Goal: Find specific page/section: Find specific page/section

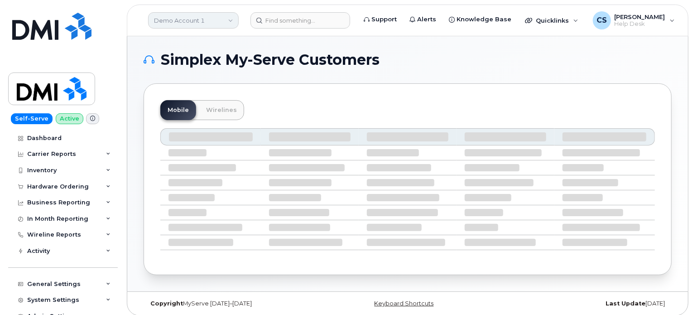
click at [229, 19] on link "Demo Account 1" at bounding box center [193, 20] width 91 height 16
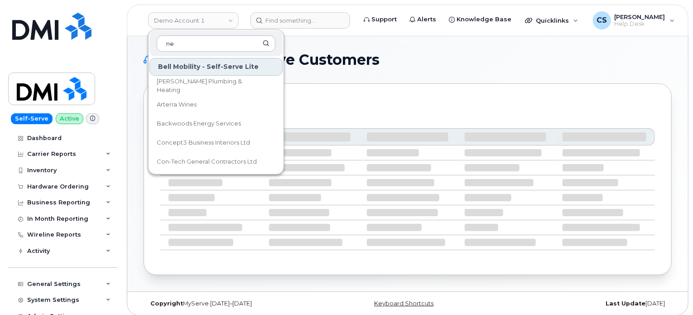
type input "n"
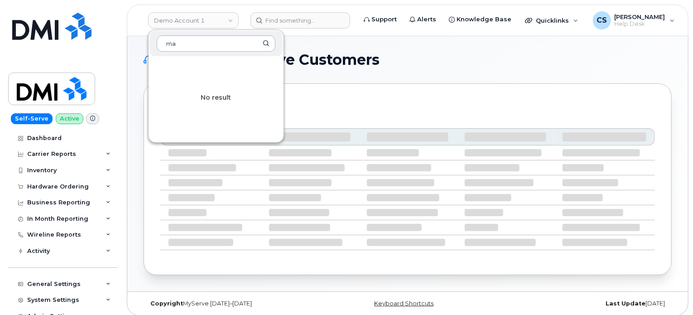
type input "m"
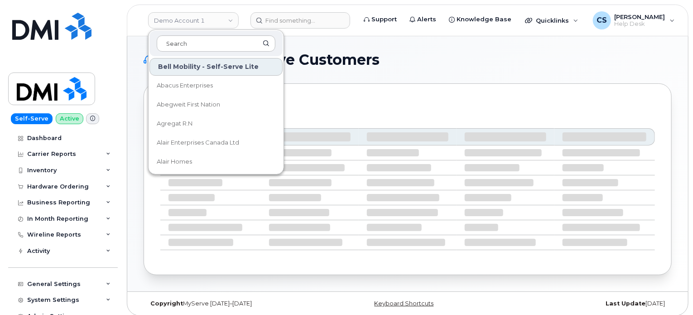
click at [470, 70] on div "Simplex My-Serve Customers Mobile Wirelines" at bounding box center [408, 164] width 528 height 222
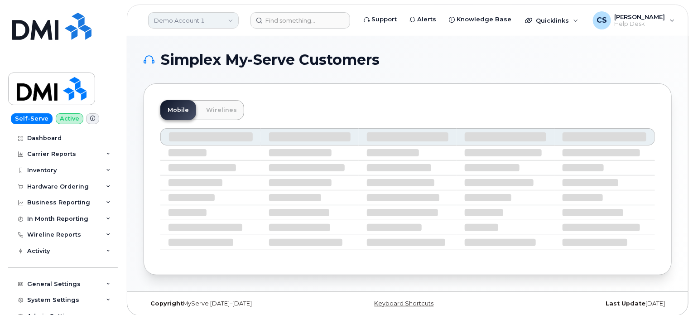
click at [204, 22] on link "Demo Account 1" at bounding box center [193, 20] width 91 height 16
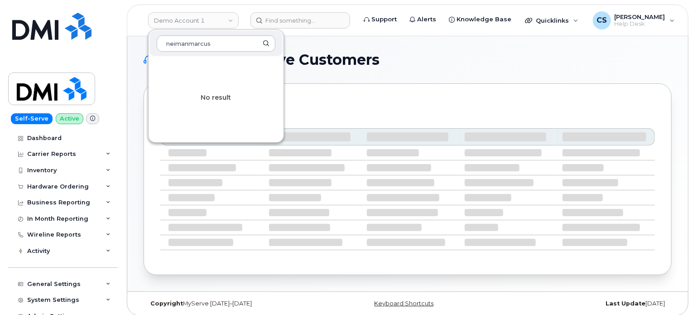
type input "neimanmarcus"
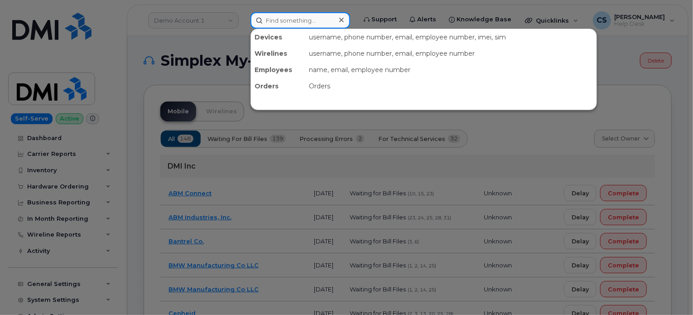
click at [337, 19] on input at bounding box center [300, 20] width 100 height 16
click at [210, 22] on div at bounding box center [346, 157] width 693 height 315
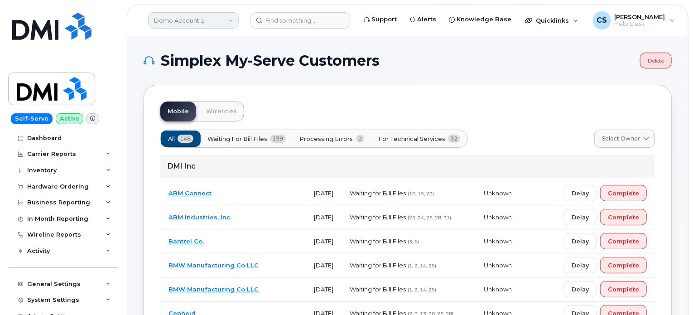
click at [210, 22] on link "Demo Account 1" at bounding box center [193, 20] width 91 height 16
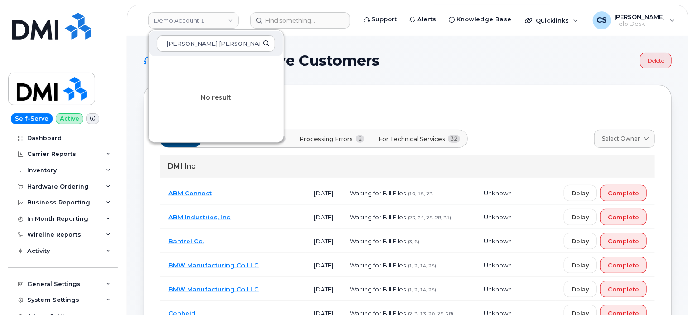
type input "Neiman Marcus"
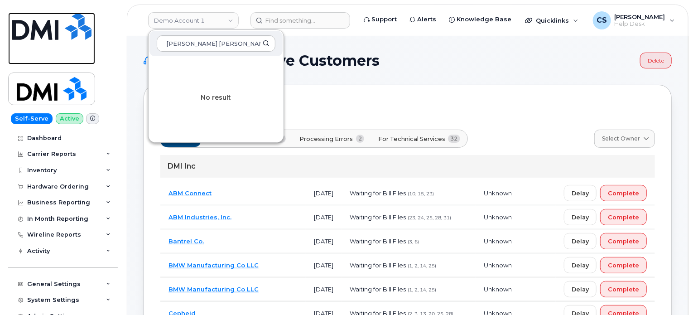
click at [40, 36] on img at bounding box center [51, 26] width 79 height 27
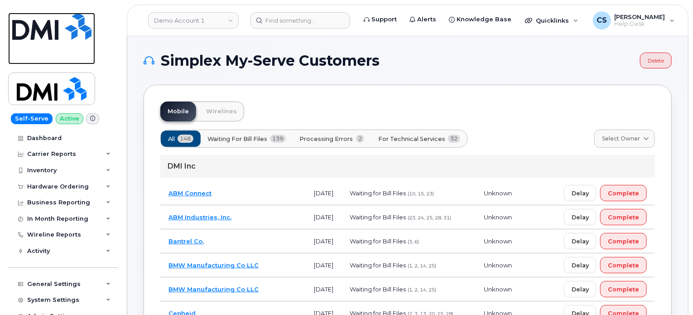
click at [40, 35] on img at bounding box center [51, 26] width 79 height 27
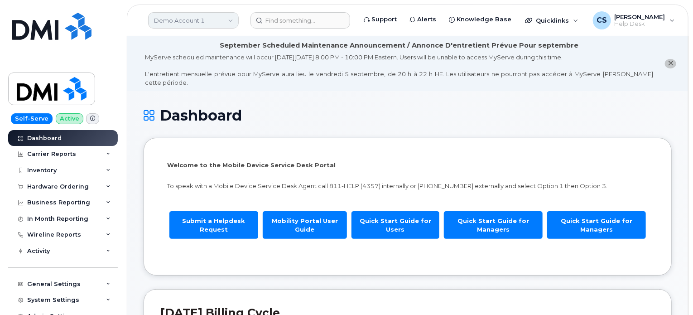
click at [182, 19] on link "Demo Account 1" at bounding box center [193, 20] width 91 height 16
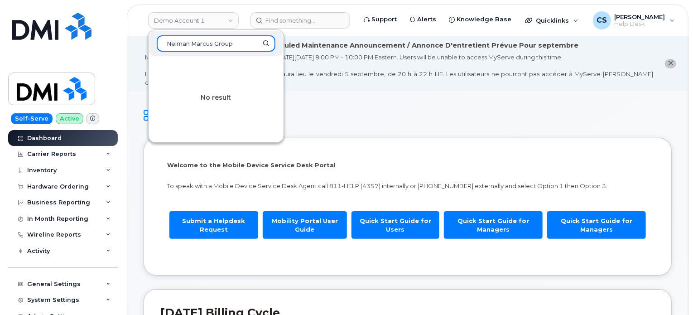
click at [235, 47] on input "Neiman Marcus Group" at bounding box center [216, 43] width 119 height 16
click at [203, 45] on input "Neiman Marcus Group" at bounding box center [216, 43] width 119 height 16
click at [204, 44] on input "Neiman Marcus Group" at bounding box center [216, 43] width 119 height 16
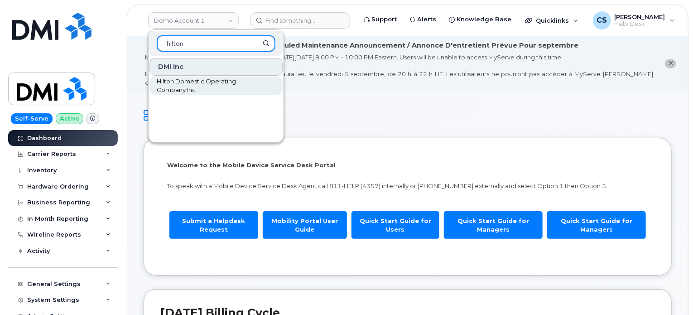
type input "hilton"
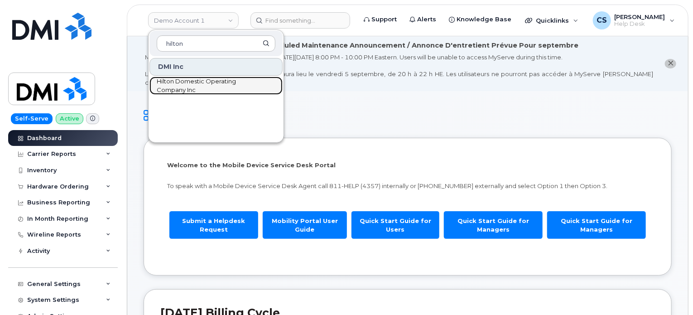
click at [188, 81] on span "Hilton Domestic Operating Company Inc" at bounding box center [209, 86] width 104 height 18
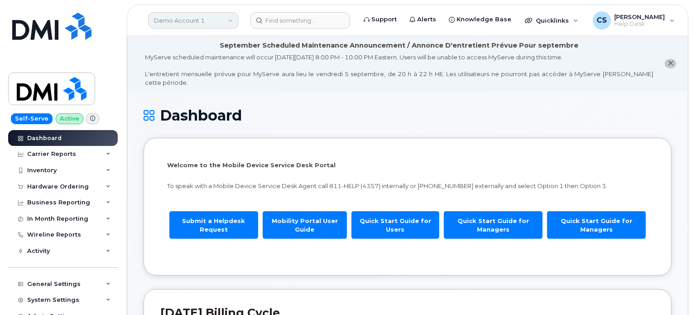
click at [211, 20] on link "Demo Account 1" at bounding box center [193, 20] width 91 height 16
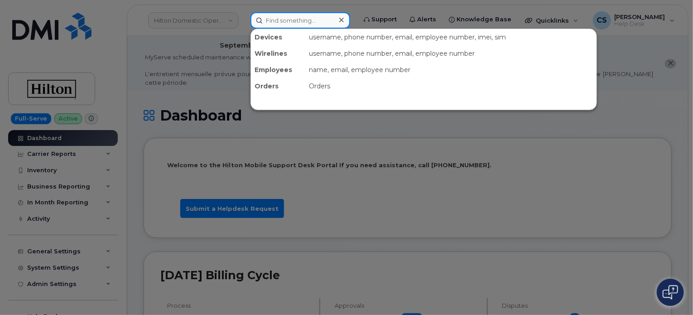
click at [292, 19] on input at bounding box center [300, 20] width 100 height 16
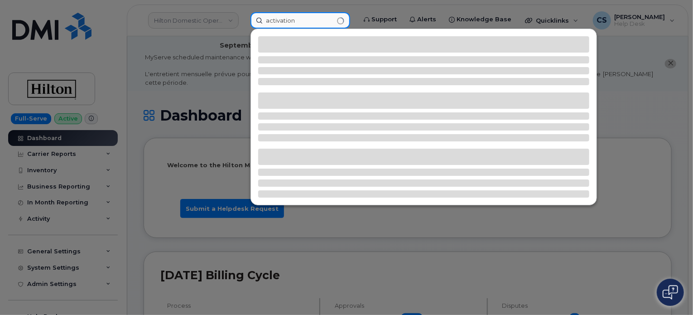
type input "activation"
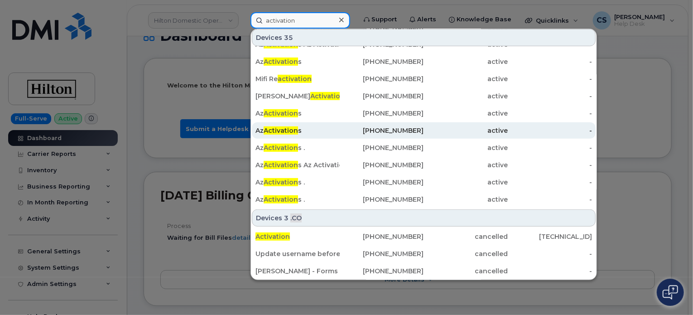
scroll to position [91, 0]
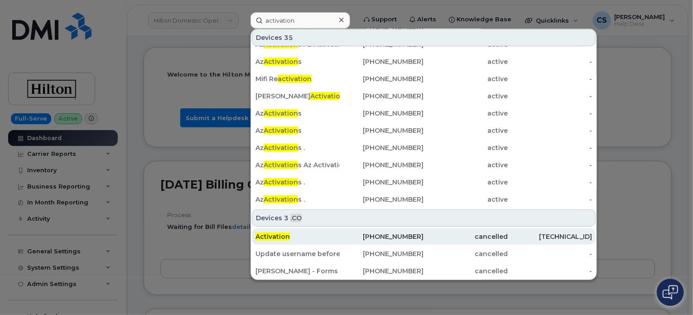
click at [277, 236] on span "Activation" at bounding box center [272, 236] width 34 height 8
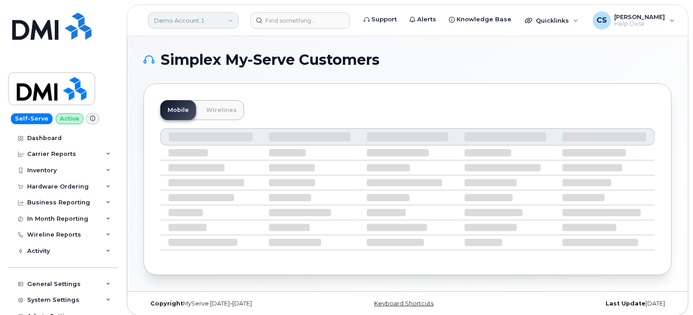
click at [190, 18] on link "Demo Account 1" at bounding box center [193, 20] width 91 height 16
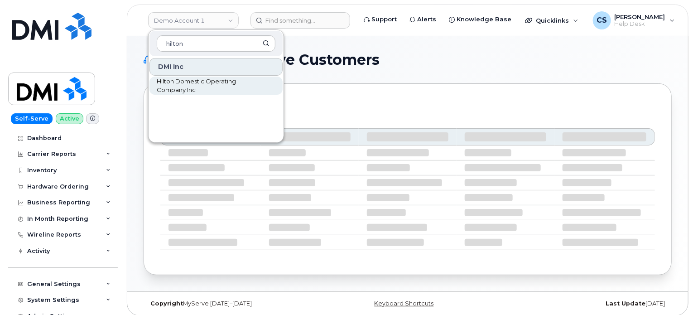
type input "hilton"
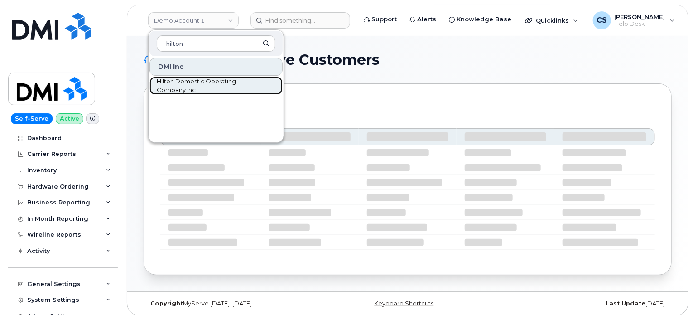
click at [178, 83] on span "Hilton Domestic Operating Company Inc" at bounding box center [209, 86] width 104 height 18
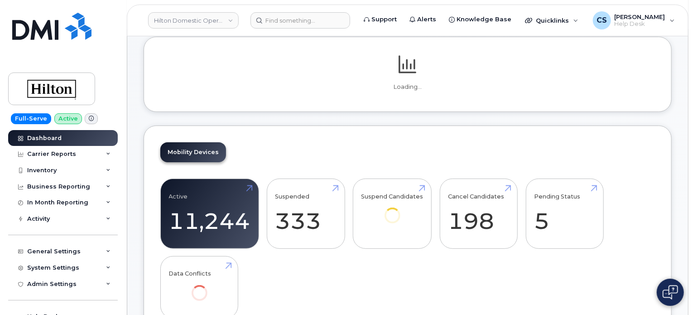
scroll to position [136, 0]
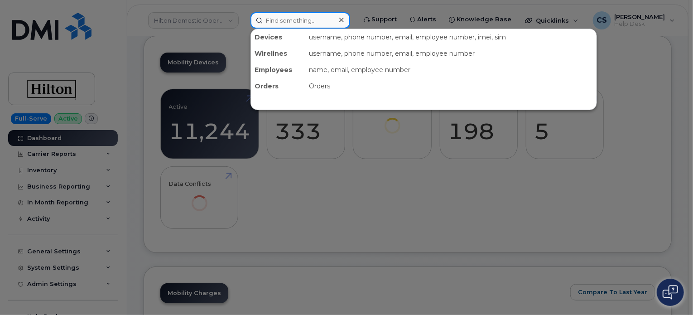
click at [303, 23] on input at bounding box center [300, 20] width 100 height 16
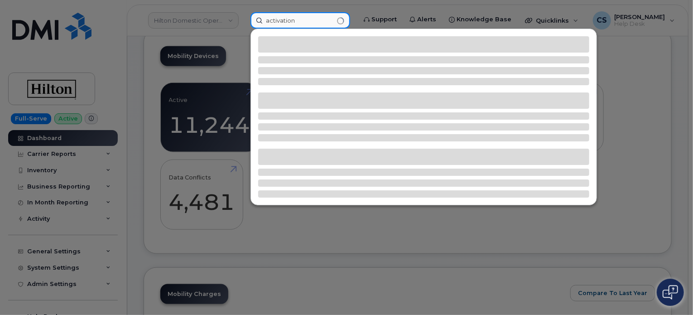
scroll to position [386, 0]
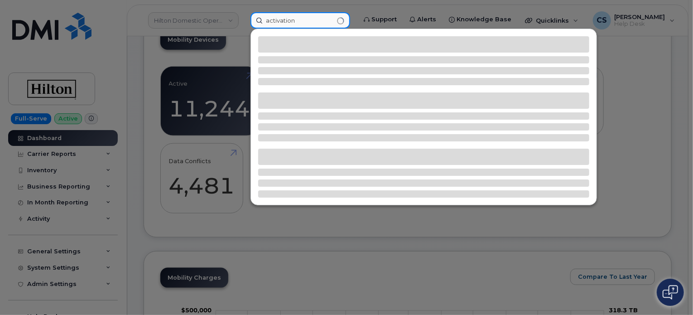
type input "activation"
click at [120, 77] on div at bounding box center [346, 157] width 693 height 315
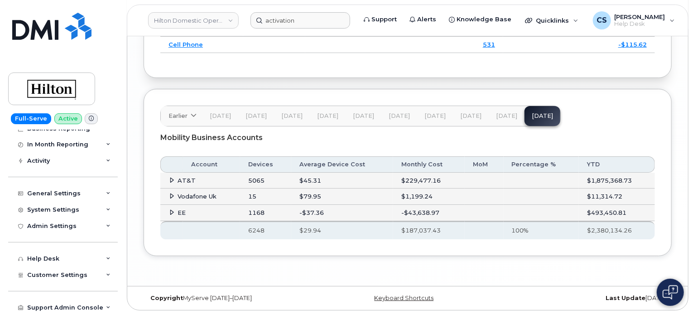
scroll to position [1623, 0]
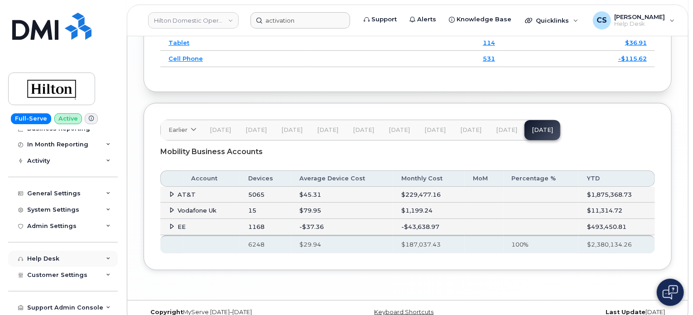
click at [108, 258] on div "Help Desk" at bounding box center [63, 258] width 110 height 16
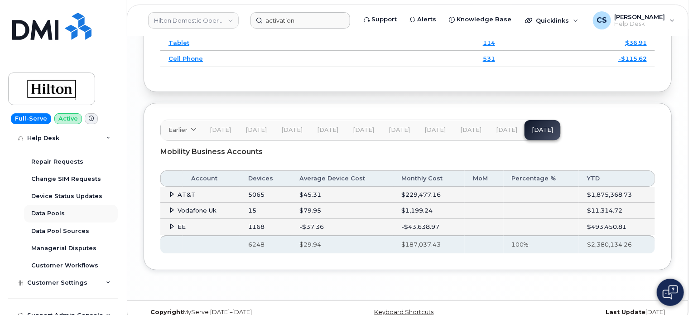
scroll to position [231, 0]
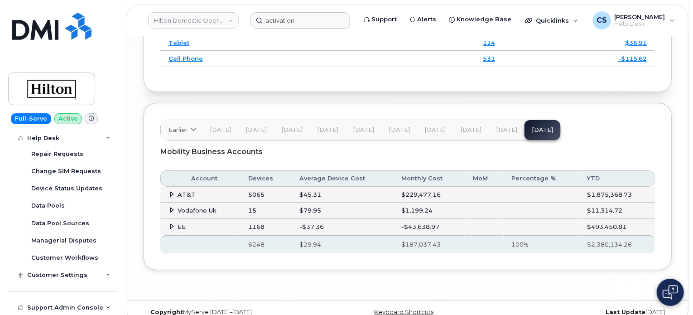
click at [106, 141] on div "Help Desk" at bounding box center [63, 138] width 110 height 16
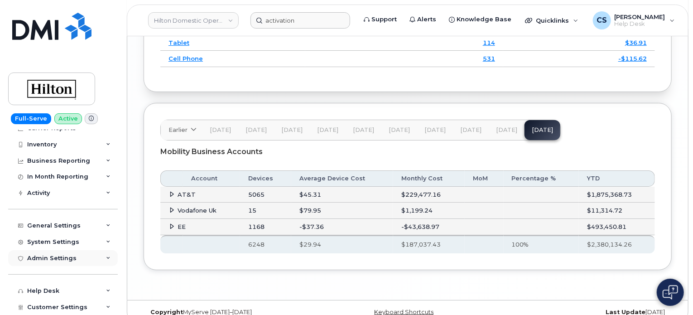
scroll to position [13, 0]
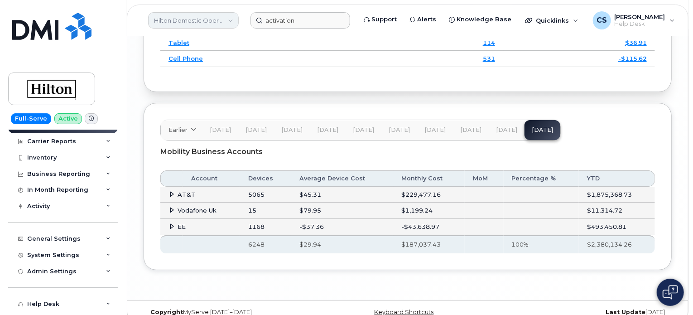
click at [197, 19] on link "Hilton Domestic Operating Company Inc" at bounding box center [193, 20] width 91 height 16
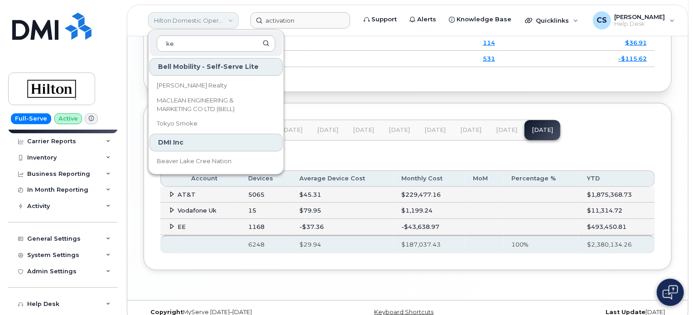
type input "k"
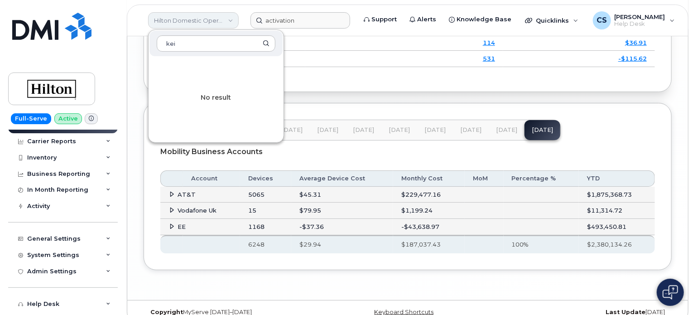
click at [211, 18] on link "Hilton Domestic Operating Company Inc" at bounding box center [193, 20] width 91 height 16
click at [229, 19] on link "Hilton Domestic Operating Company Inc" at bounding box center [193, 20] width 91 height 16
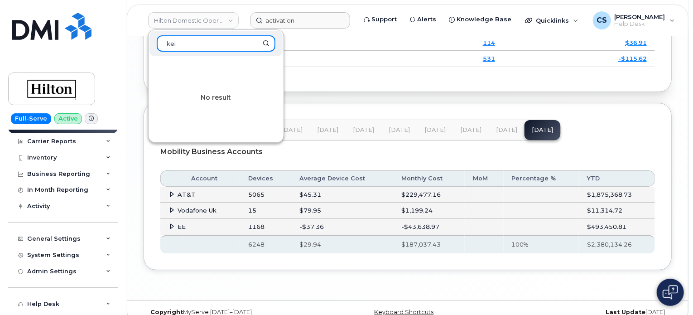
drag, startPoint x: 197, startPoint y: 43, endPoint x: 188, endPoint y: 43, distance: 9.5
click at [188, 43] on input "kei" at bounding box center [216, 43] width 119 height 16
click at [187, 43] on input "kei" at bounding box center [216, 43] width 119 height 16
paste input "Navigated to page Kiewit - DMI Knowledgebase Kiewit"
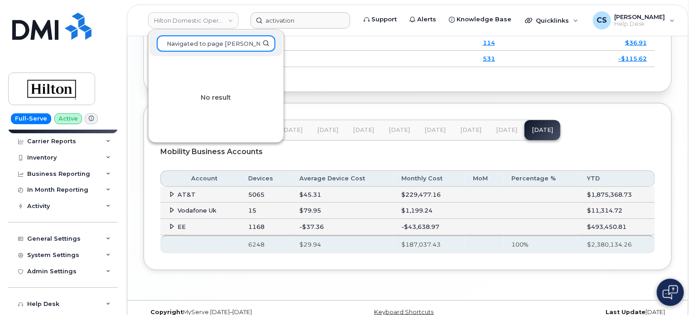
scroll to position [0, 67]
click at [241, 43] on input "Navigated to page Kiewit - DMI Knowledgebase Kiewit" at bounding box center [216, 43] width 119 height 16
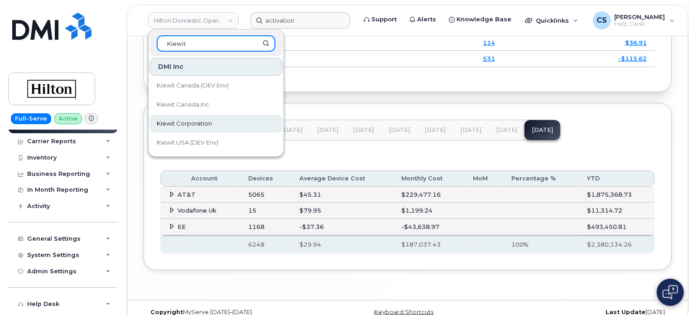
type input "Kiewit"
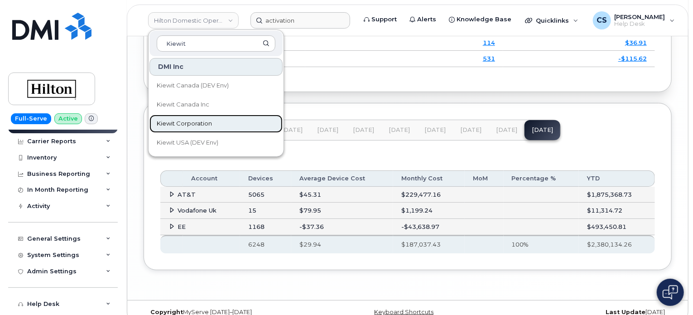
click at [192, 123] on span "Kiewit Corporation" at bounding box center [184, 123] width 55 height 9
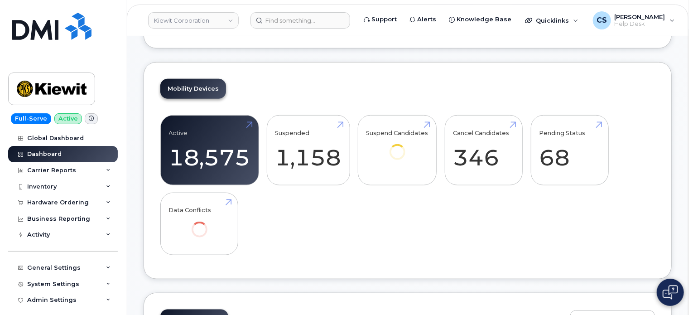
scroll to position [362, 0]
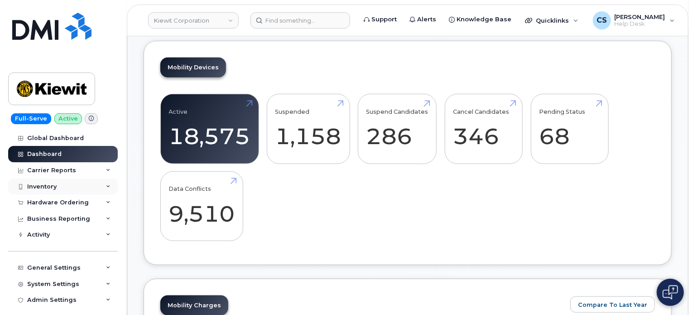
click at [103, 186] on div "Inventory" at bounding box center [63, 186] width 110 height 16
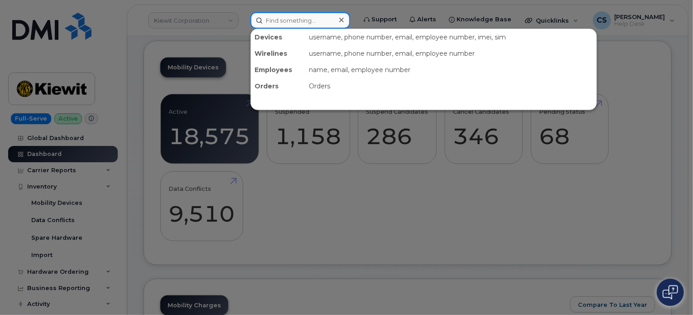
click at [294, 16] on input at bounding box center [300, 20] width 100 height 16
click at [68, 204] on div at bounding box center [346, 157] width 693 height 315
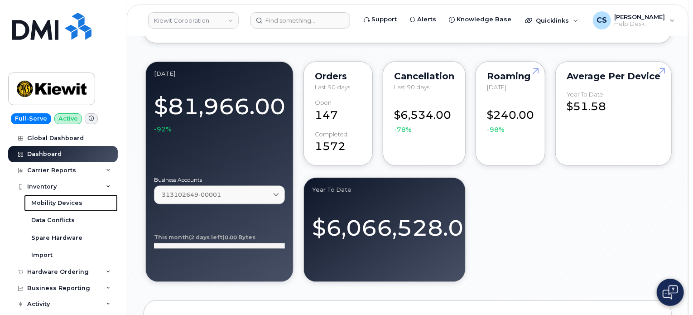
scroll to position [996, 0]
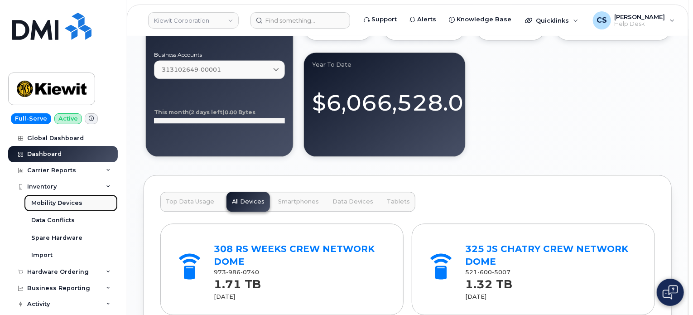
click at [52, 202] on div "Mobility Devices" at bounding box center [56, 203] width 51 height 8
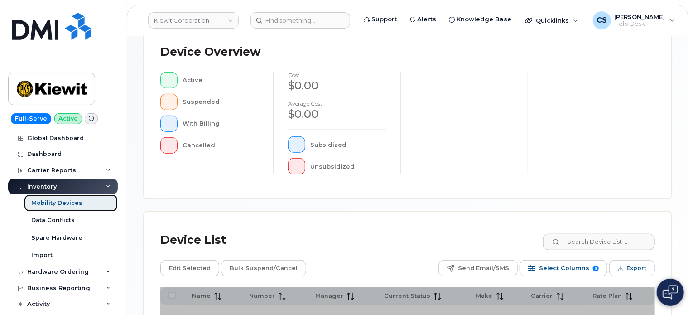
scroll to position [341, 0]
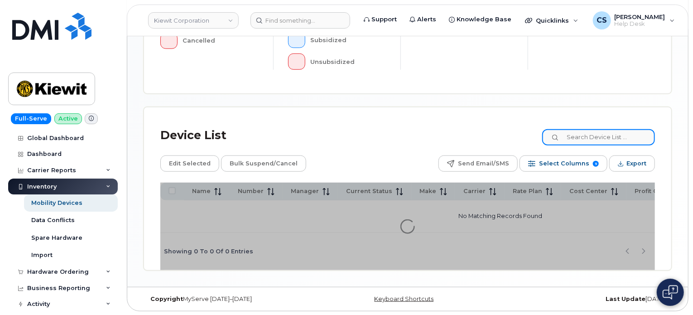
click at [585, 136] on input at bounding box center [598, 137] width 113 height 16
paste input "402) 760 - 1305"
click at [587, 137] on input "402) 760 - 1305" at bounding box center [598, 137] width 113 height 16
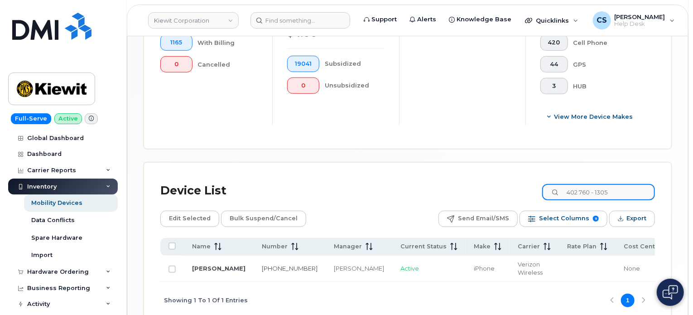
scroll to position [365, 0]
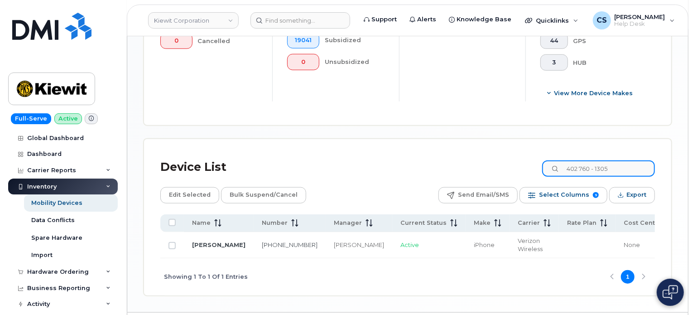
click at [638, 165] on input "402 760 - 1305" at bounding box center [598, 168] width 113 height 16
type input "402 760 - 1305"
click at [201, 243] on td "CRAIG JEFFERS" at bounding box center [219, 245] width 70 height 26
click at [217, 23] on link "Kiewit Corporation" at bounding box center [193, 20] width 91 height 16
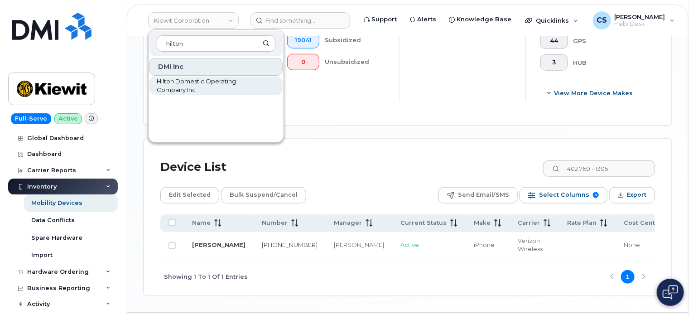
type input "hilton"
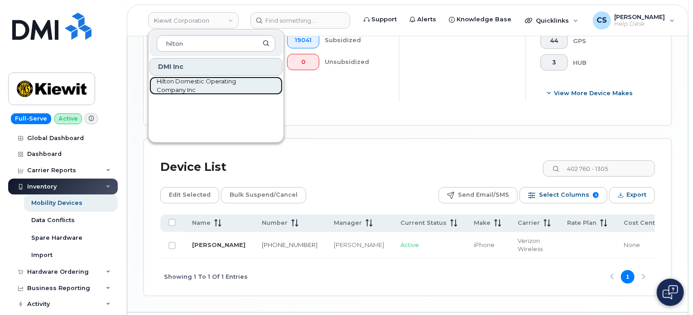
click at [173, 85] on span "Hilton Domestic Operating Company Inc" at bounding box center [209, 86] width 104 height 18
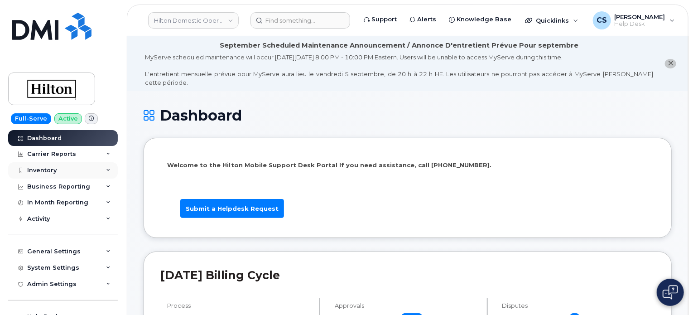
click at [107, 171] on icon at bounding box center [108, 170] width 5 height 5
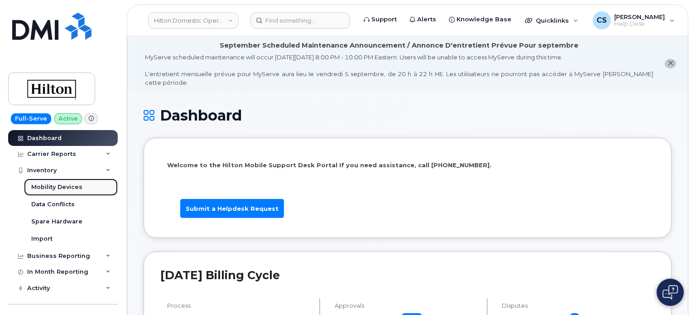
click at [67, 185] on div "Mobility Devices" at bounding box center [56, 187] width 51 height 8
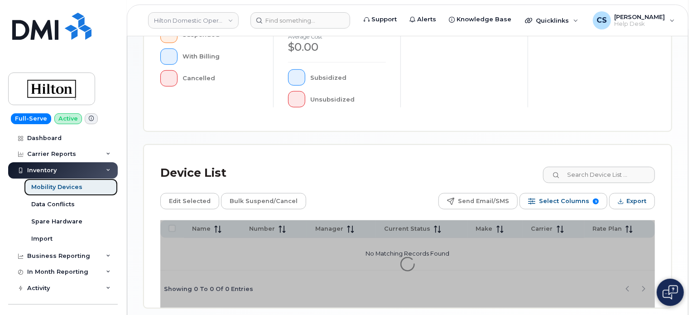
scroll to position [341, 0]
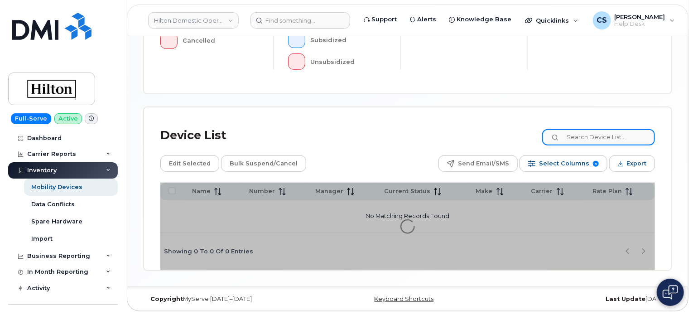
drag, startPoint x: 583, startPoint y: 134, endPoint x: 588, endPoint y: 133, distance: 5.2
click at [586, 134] on input at bounding box center [598, 137] width 113 height 16
paste input "(561) 709-9303"
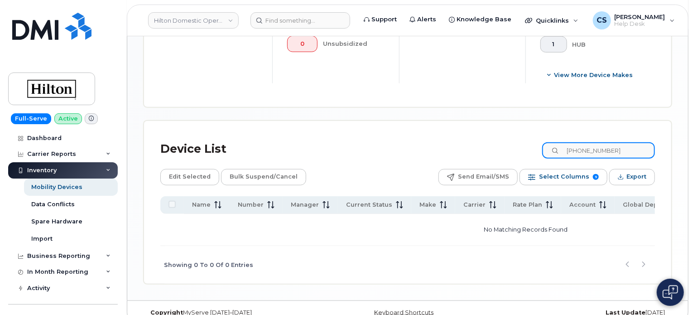
scroll to position [398, 0]
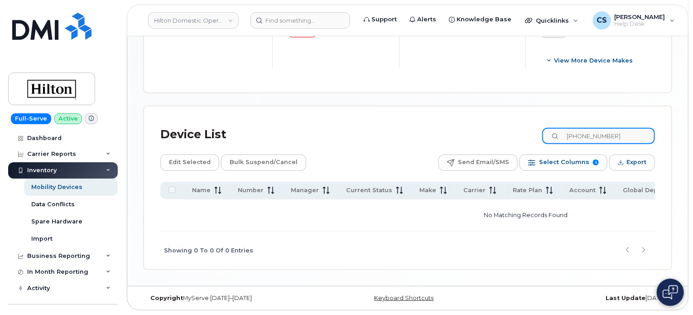
click at [588, 135] on input "(561) 709-9303" at bounding box center [598, 136] width 113 height 16
type input "561 709-9303"
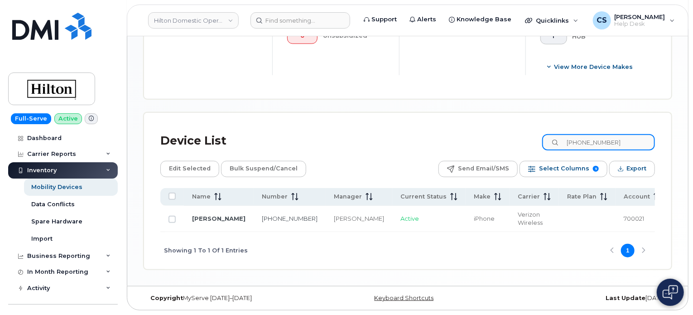
scroll to position [393, 0]
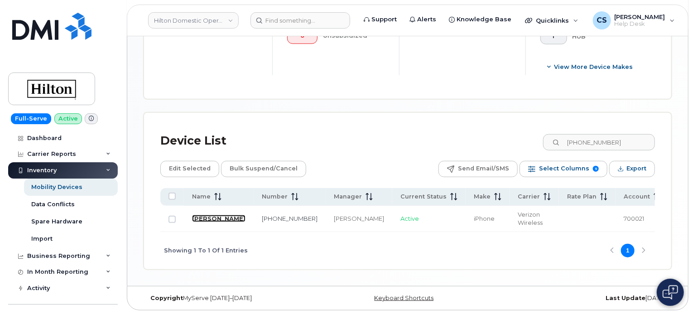
click at [199, 215] on link "[PERSON_NAME]" at bounding box center [218, 218] width 53 height 7
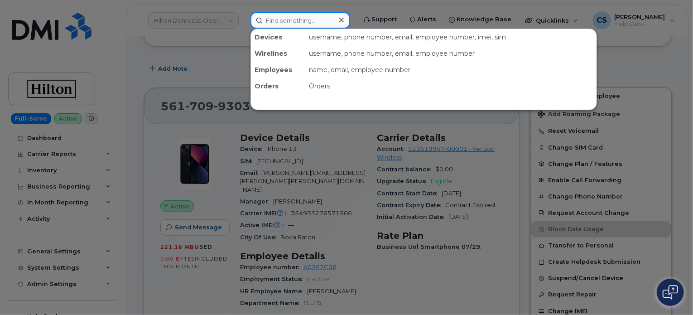
click at [306, 16] on input at bounding box center [300, 20] width 100 height 16
drag, startPoint x: 306, startPoint y: 19, endPoint x: 72, endPoint y: 170, distance: 278.0
click at [72, 170] on div at bounding box center [346, 157] width 693 height 315
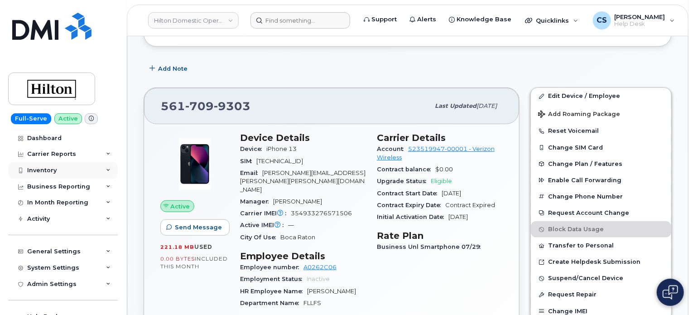
click at [92, 168] on div "Inventory" at bounding box center [63, 170] width 110 height 16
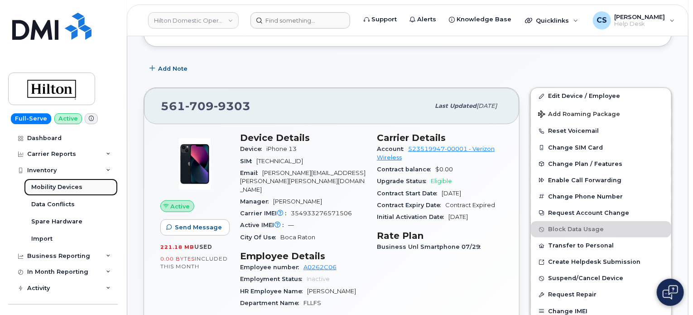
click at [77, 186] on div "Mobility Devices" at bounding box center [56, 187] width 51 height 8
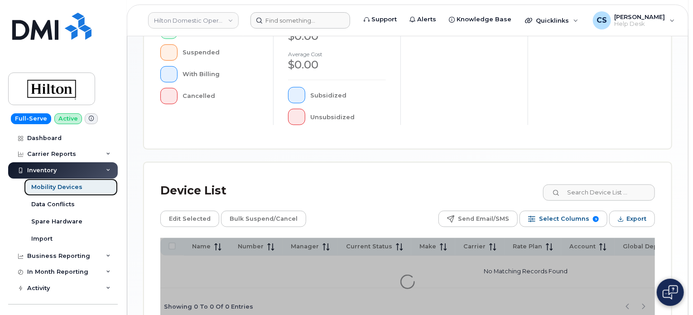
scroll to position [360, 0]
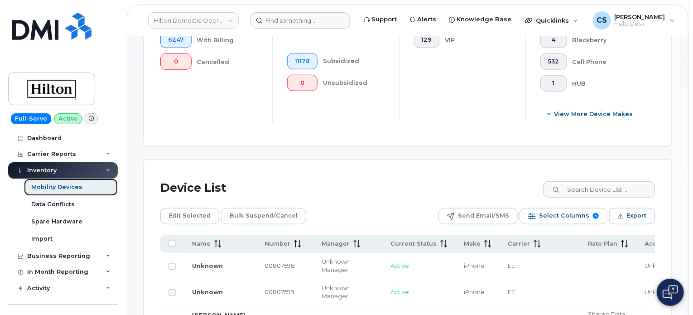
scroll to position [384, 0]
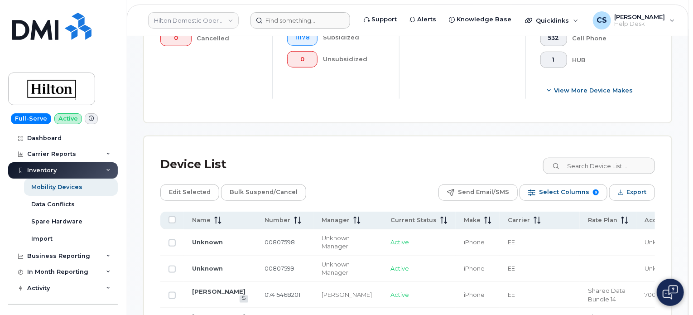
click at [594, 164] on input at bounding box center [598, 166] width 113 height 16
paste input "[PERSON_NAME]"
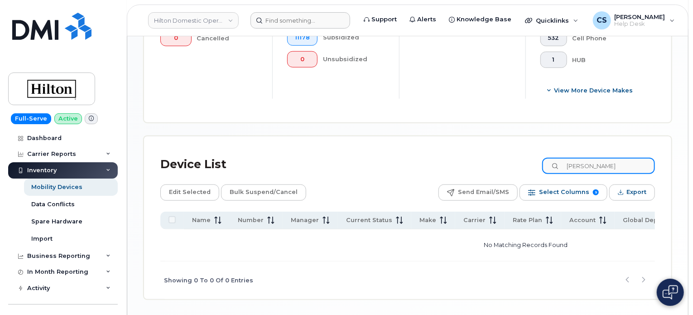
click at [628, 165] on input "[PERSON_NAME]" at bounding box center [598, 166] width 113 height 16
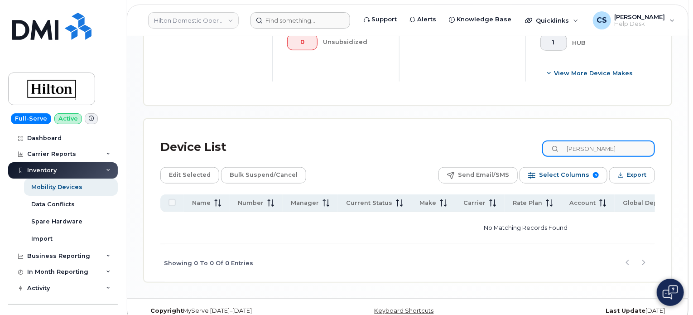
scroll to position [415, 0]
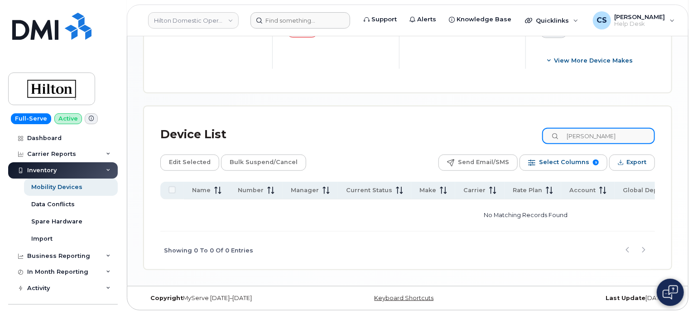
click at [632, 134] on input "[PERSON_NAME]" at bounding box center [598, 136] width 113 height 16
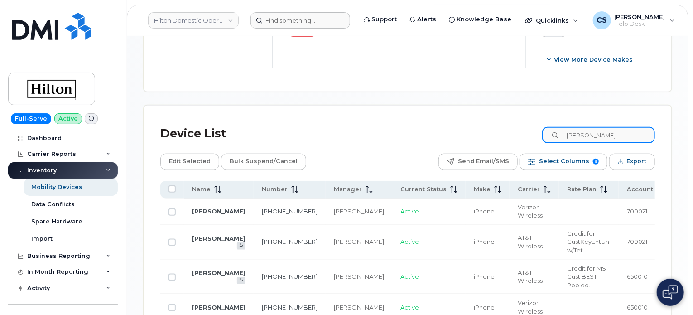
type input "[PERSON_NAME]"
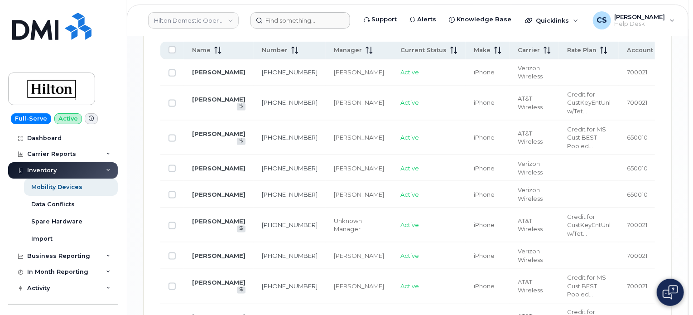
scroll to position [738, 0]
